Goal: Transaction & Acquisition: Purchase product/service

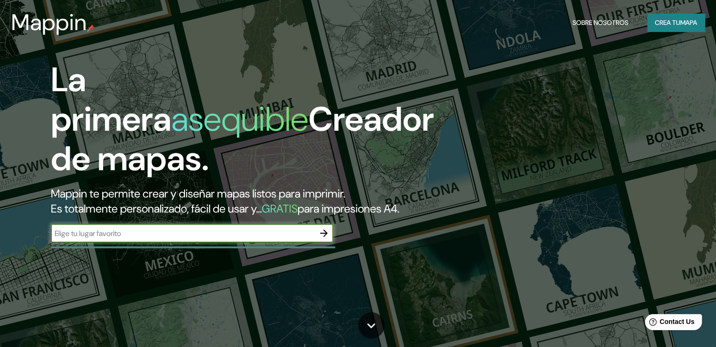
click at [160, 239] on input "text" at bounding box center [183, 233] width 264 height 11
click at [306, 239] on input "text" at bounding box center [183, 233] width 264 height 11
type input "pichanaki"
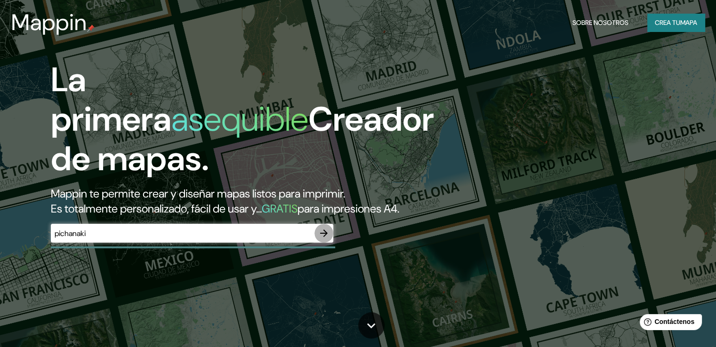
click at [325, 239] on icon "button" at bounding box center [323, 233] width 11 height 11
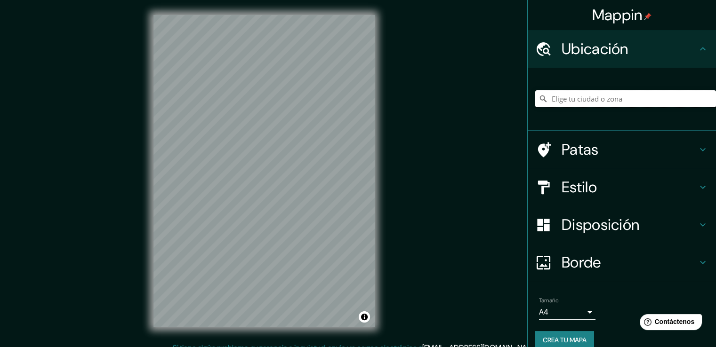
click at [555, 101] on input "Elige tu ciudad o zona" at bounding box center [625, 98] width 181 height 17
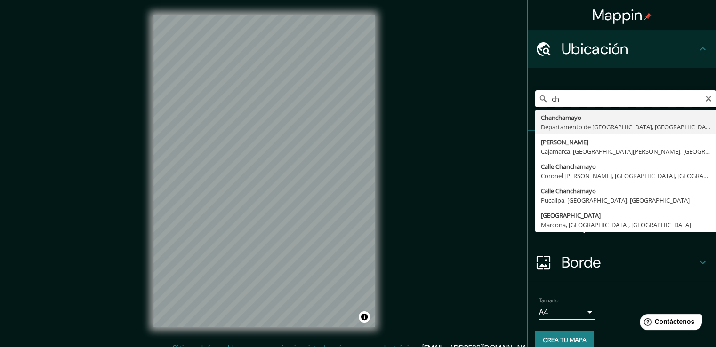
type input "c"
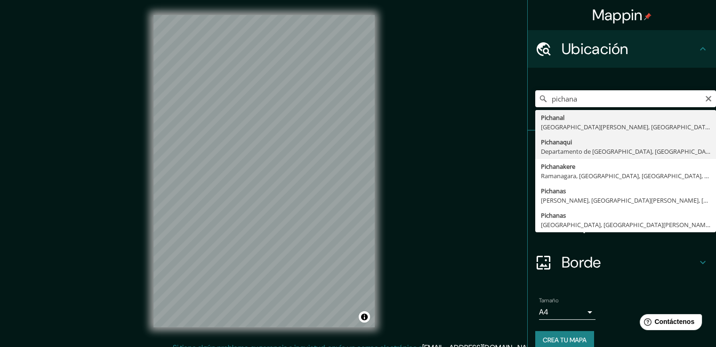
type input "Pichanaqui, Departamento de [GEOGRAPHIC_DATA], [GEOGRAPHIC_DATA]"
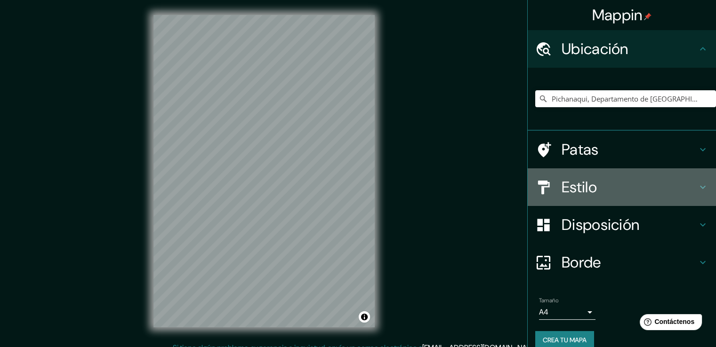
click at [591, 186] on h4 "Estilo" at bounding box center [630, 187] width 136 height 19
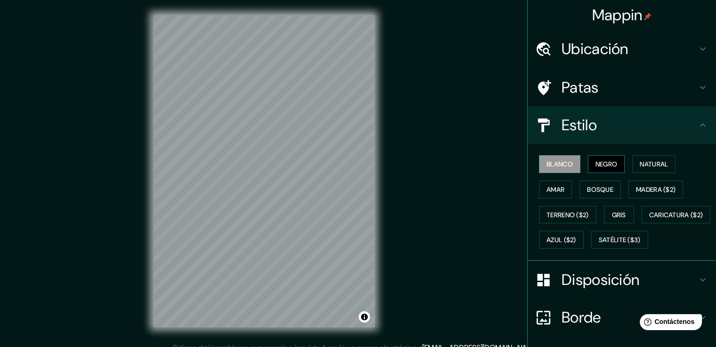
click at [609, 168] on font "Negro" at bounding box center [606, 164] width 22 height 8
click at [644, 162] on font "Natural" at bounding box center [654, 164] width 28 height 8
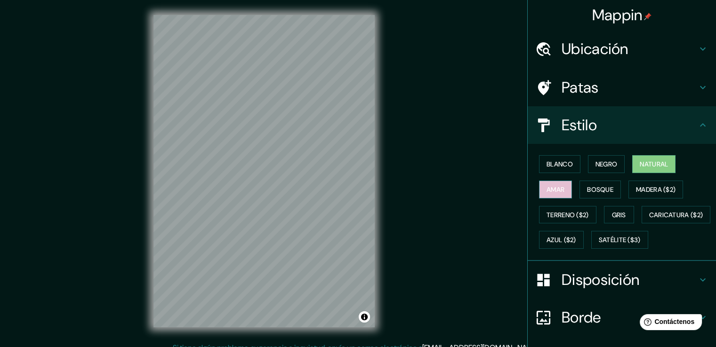
click at [560, 185] on button "Amar" at bounding box center [555, 190] width 33 height 18
click at [587, 189] on font "Bosque" at bounding box center [600, 189] width 26 height 8
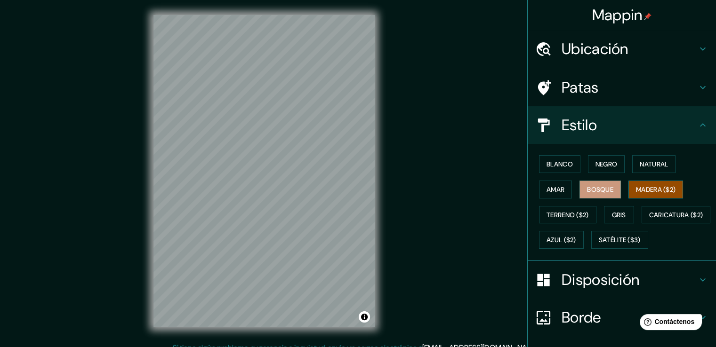
click at [668, 193] on font "Madera ($2)" at bounding box center [656, 189] width 40 height 8
click at [573, 214] on font "Terreno ($2)" at bounding box center [568, 215] width 42 height 8
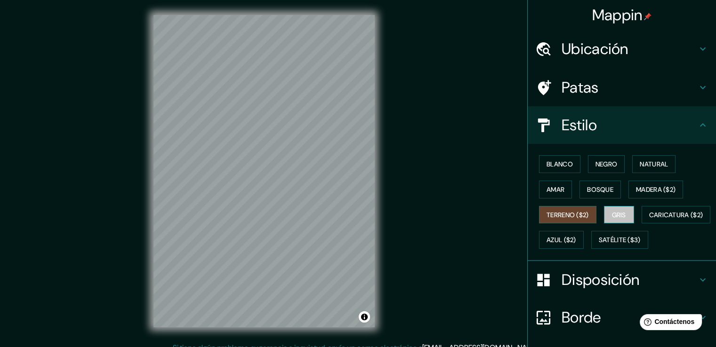
click at [620, 217] on font "Gris" at bounding box center [619, 215] width 14 height 8
click at [599, 245] on font "Satélite ($3)" at bounding box center [620, 240] width 42 height 8
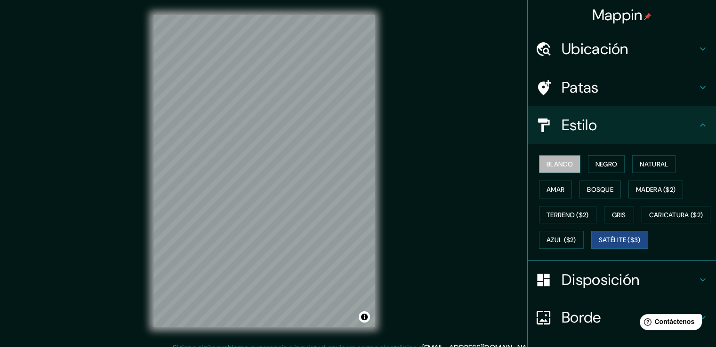
click at [557, 165] on font "Blanco" at bounding box center [560, 164] width 26 height 8
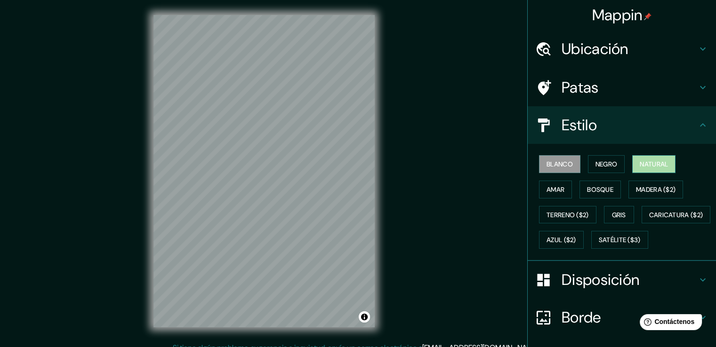
click at [650, 160] on font "Natural" at bounding box center [654, 164] width 28 height 8
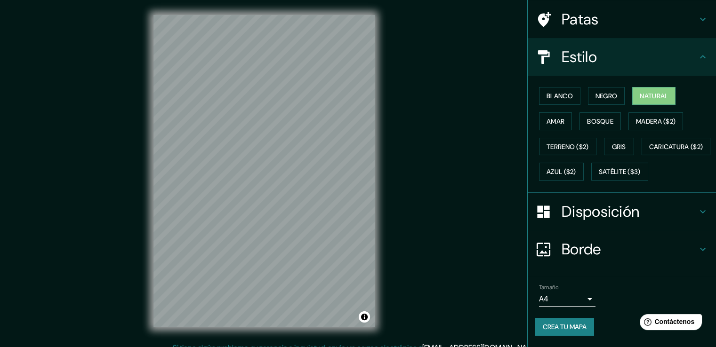
click at [610, 252] on h4 "Borde" at bounding box center [630, 249] width 136 height 19
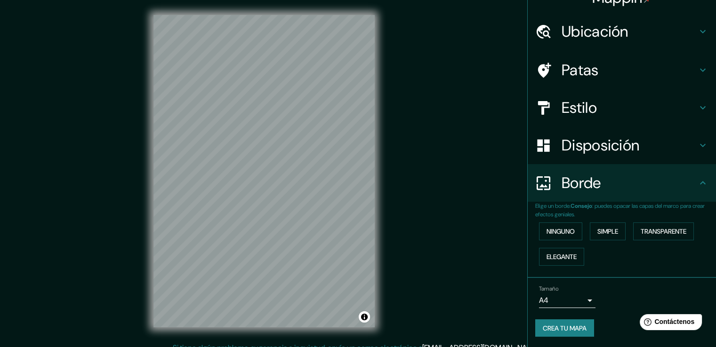
scroll to position [10, 0]
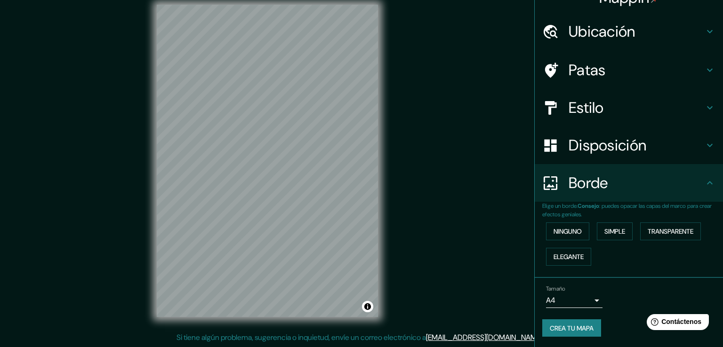
click at [578, 298] on body "Mappin Ubicación Pichanaqui, [GEOGRAPHIC_DATA], [GEOGRAPHIC_DATA] Patas Estilo …" at bounding box center [361, 163] width 723 height 347
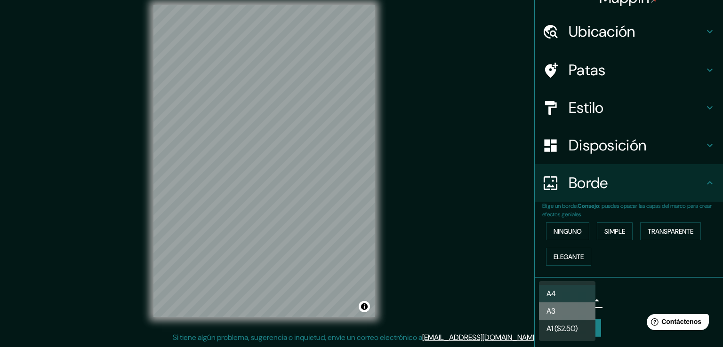
click at [574, 311] on li "A3" at bounding box center [567, 311] width 56 height 17
type input "a4"
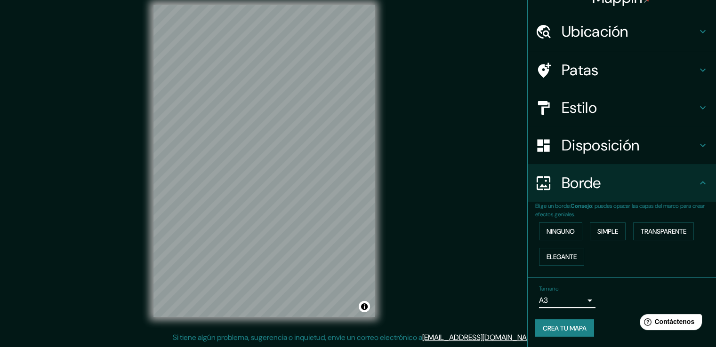
click at [569, 329] on font "Crea tu mapa" at bounding box center [565, 328] width 44 height 8
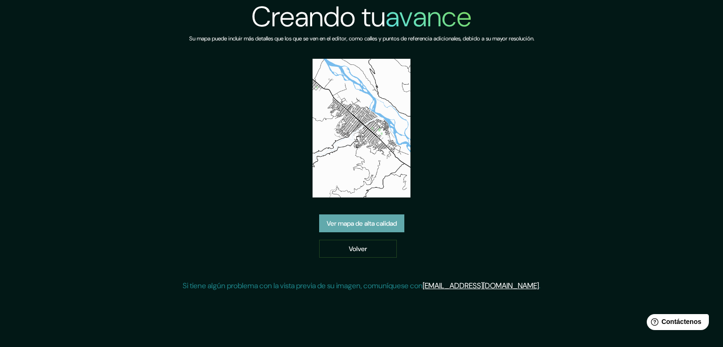
click at [345, 225] on font "Ver mapa de alta calidad" at bounding box center [362, 223] width 70 height 8
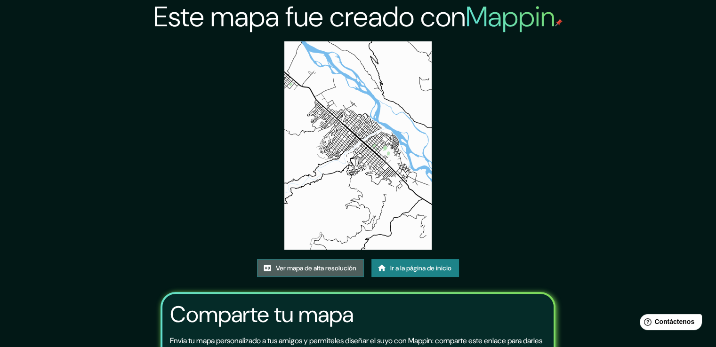
click at [340, 270] on font "Ver mapa de alta resolución" at bounding box center [316, 268] width 80 height 8
